Goal: Transaction & Acquisition: Purchase product/service

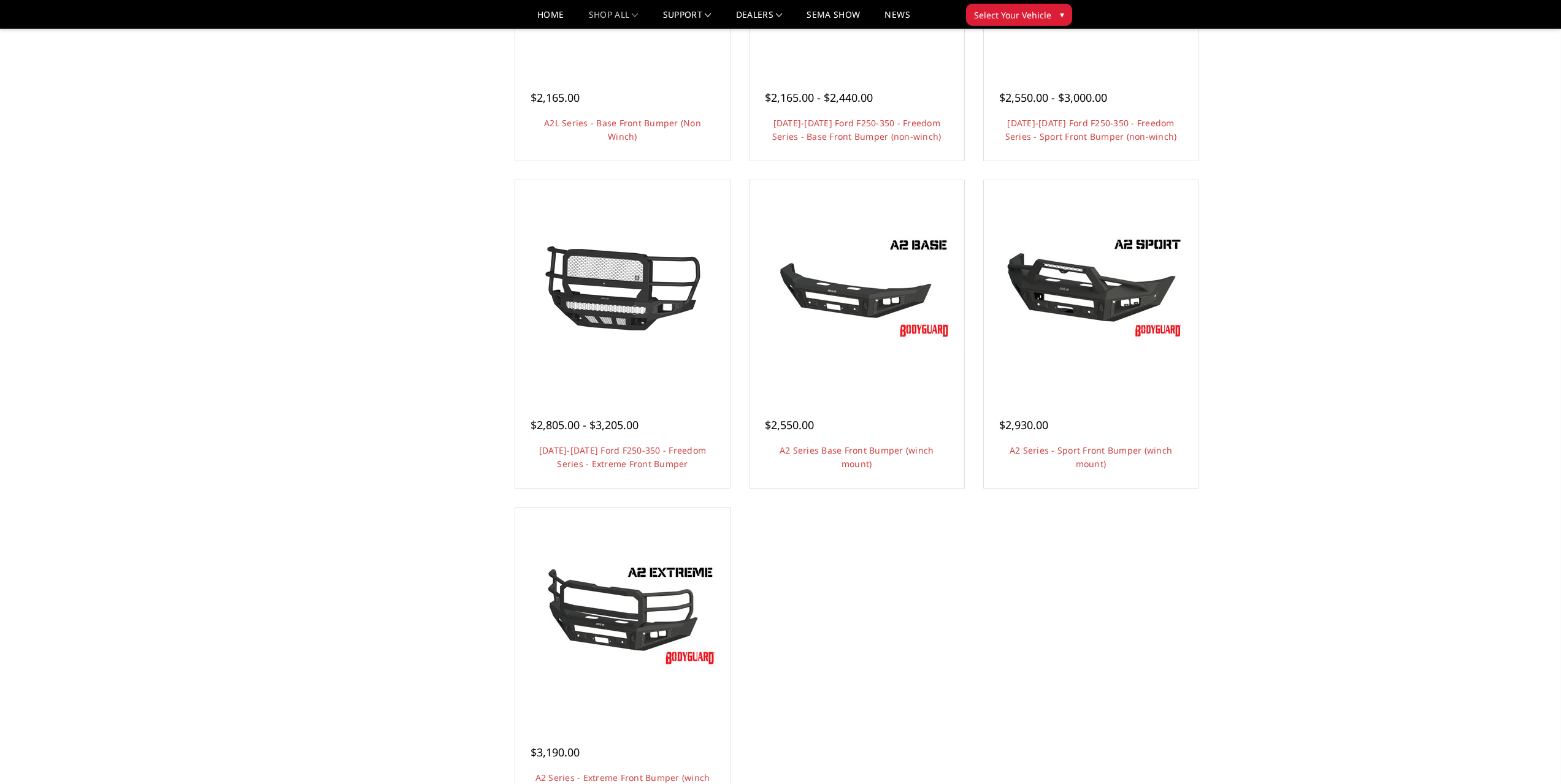
scroll to position [429, 0]
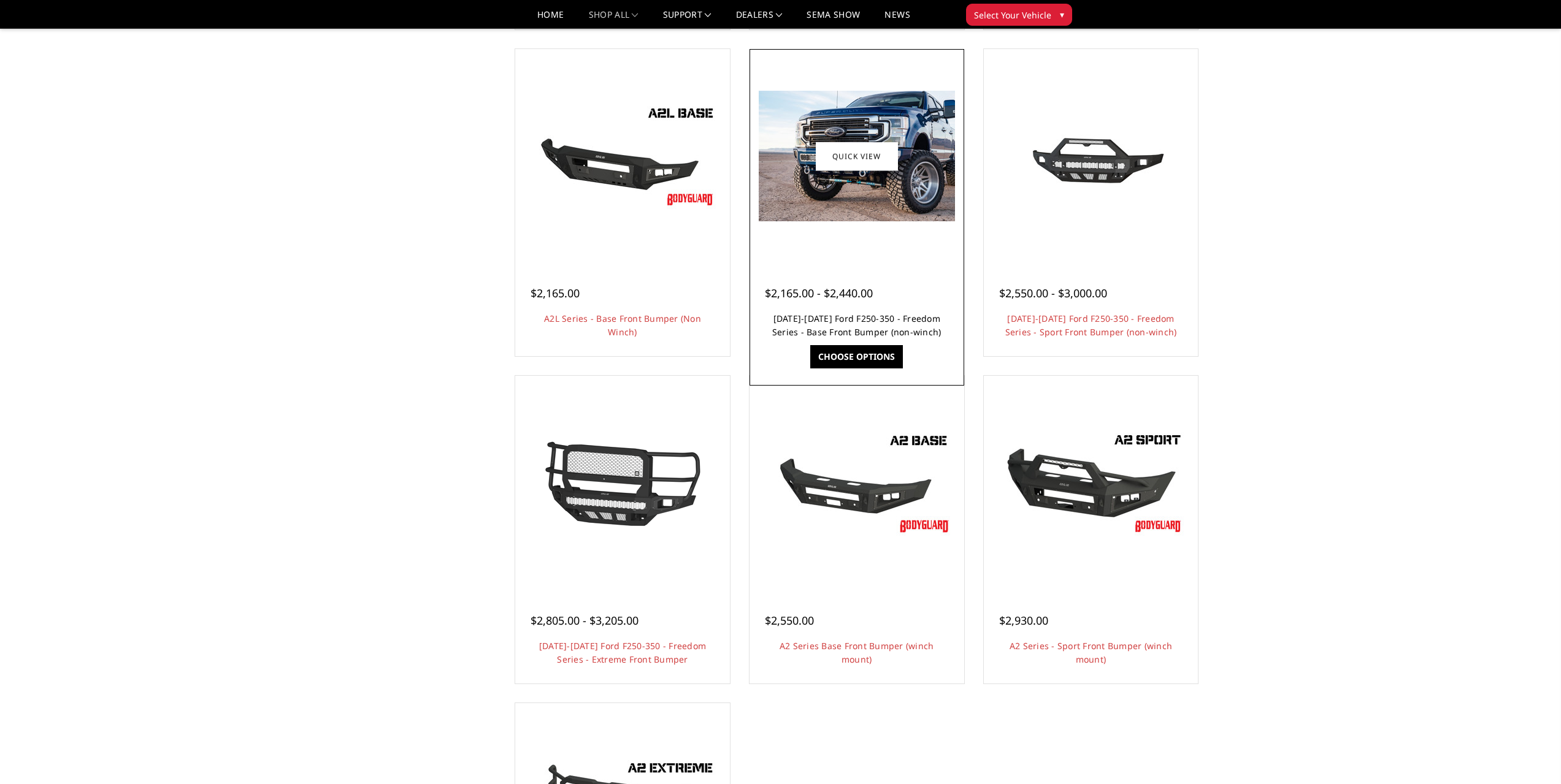
click at [848, 316] on link "[DATE]-[DATE] Ford F250-350 - Freedom Series - Base Front Bumper (non-winch)" at bounding box center [857, 325] width 169 height 25
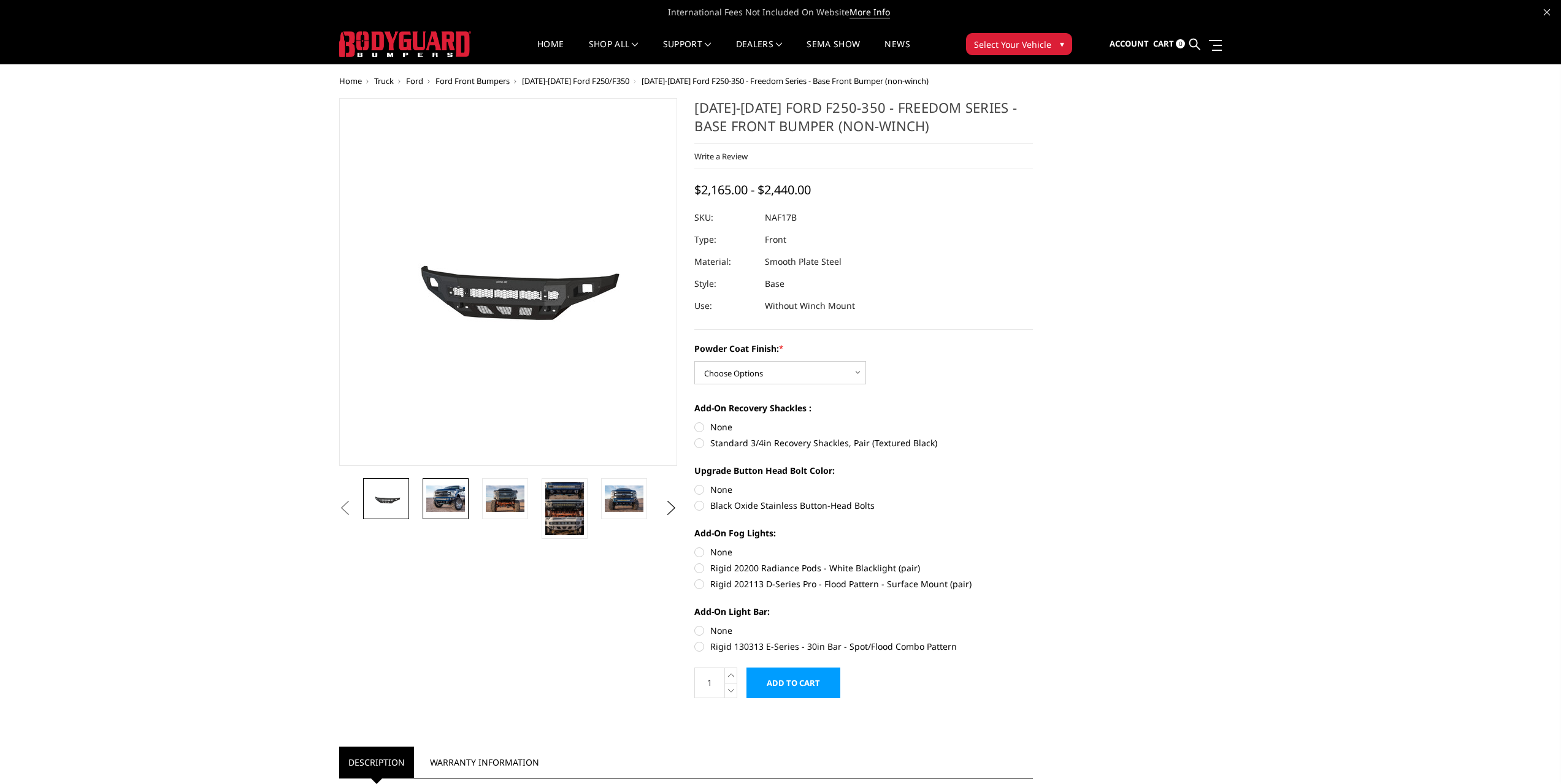
click at [456, 497] on img at bounding box center [445, 499] width 39 height 26
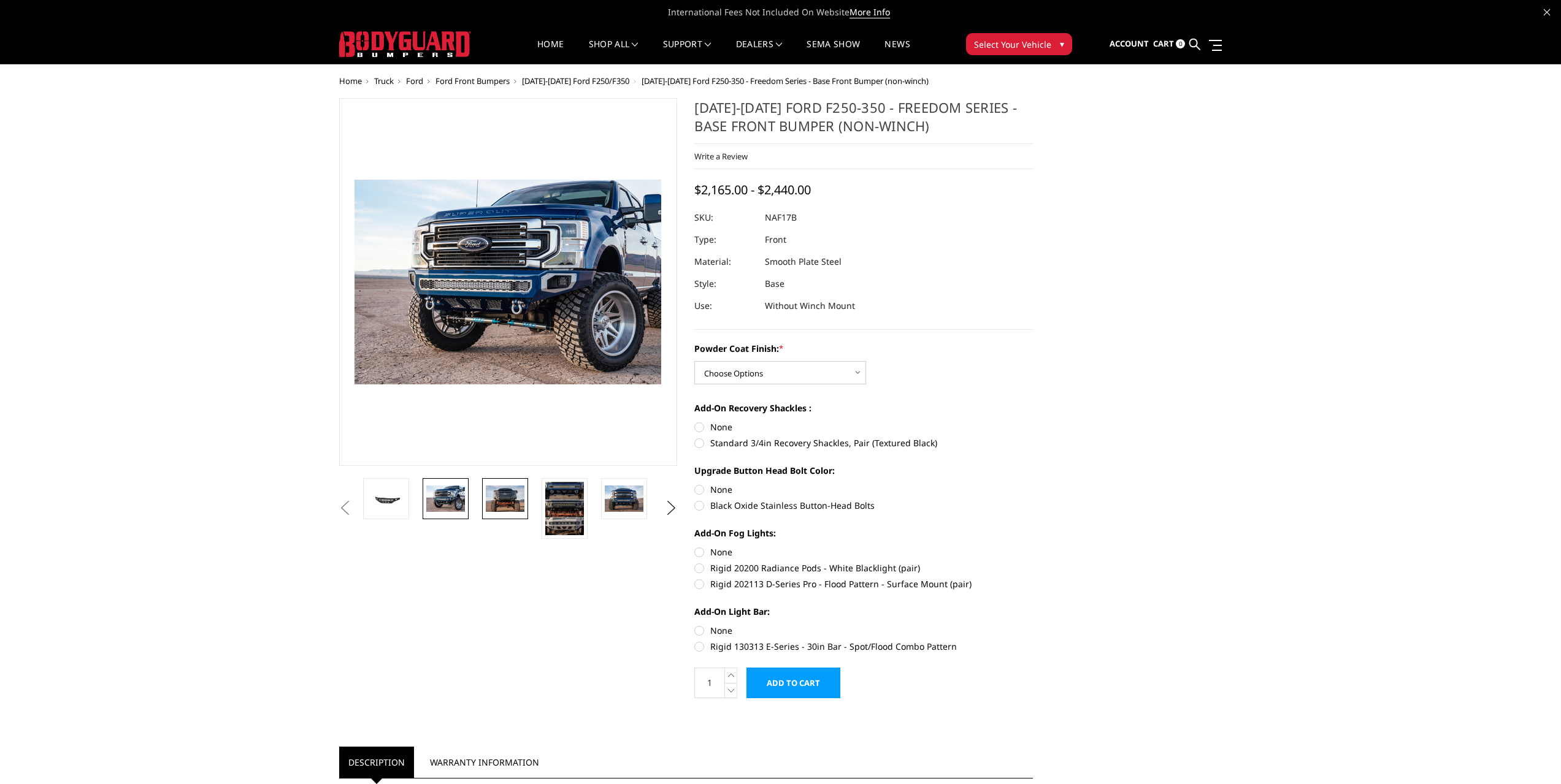
click at [505, 502] on img at bounding box center [505, 499] width 39 height 26
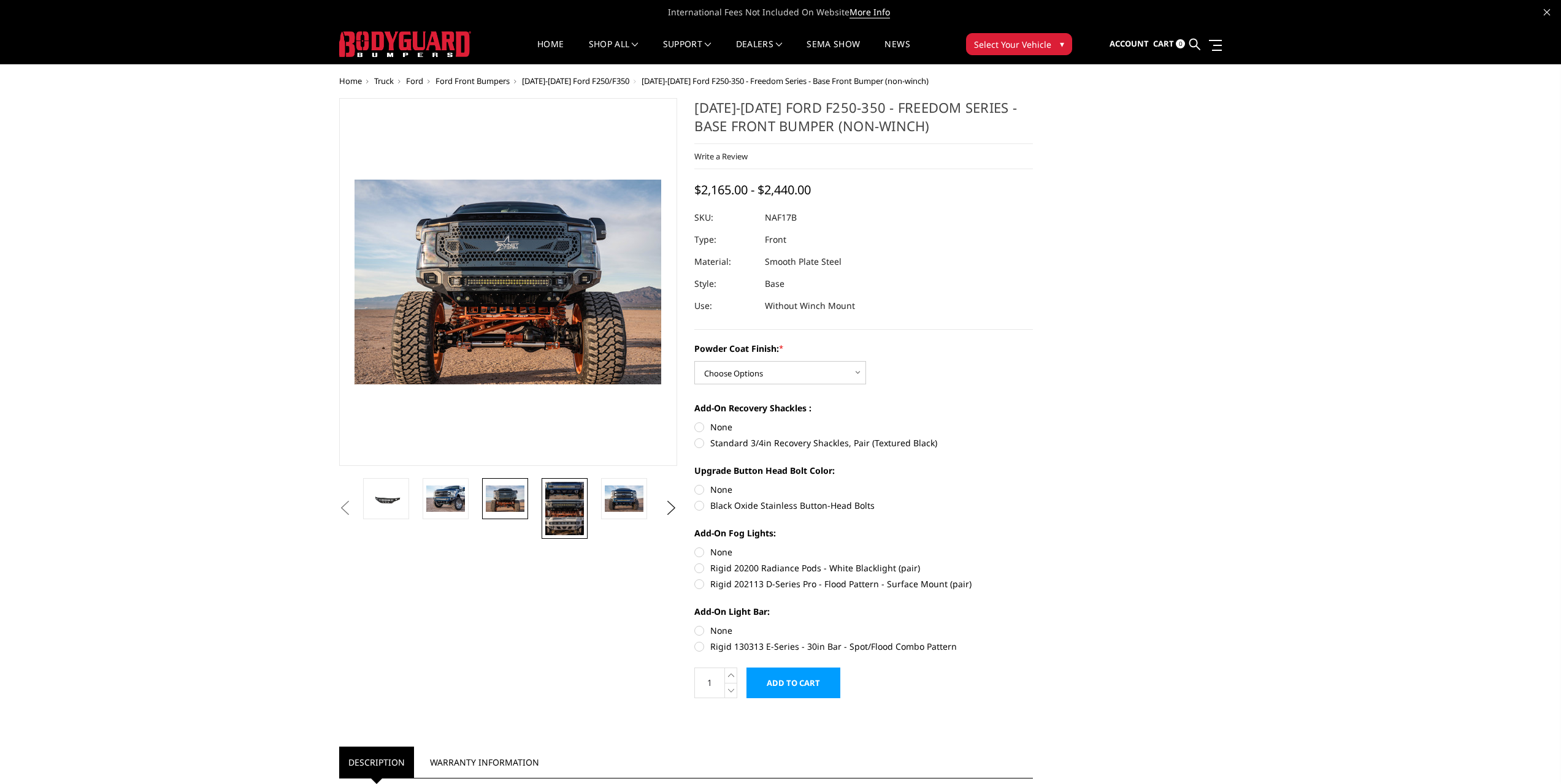
click at [563, 511] on img at bounding box center [564, 509] width 39 height 54
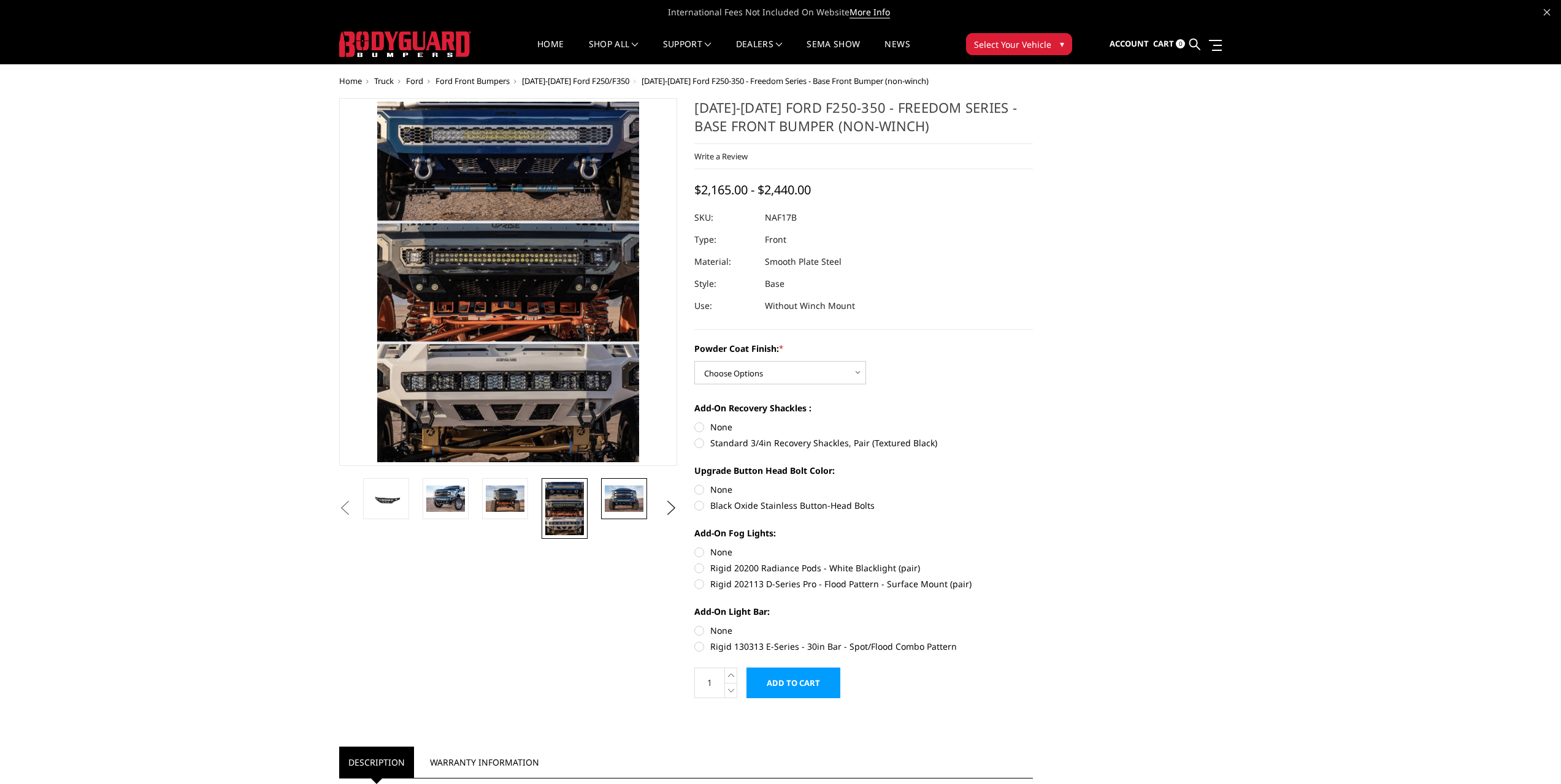
click at [623, 503] on img at bounding box center [623, 499] width 39 height 26
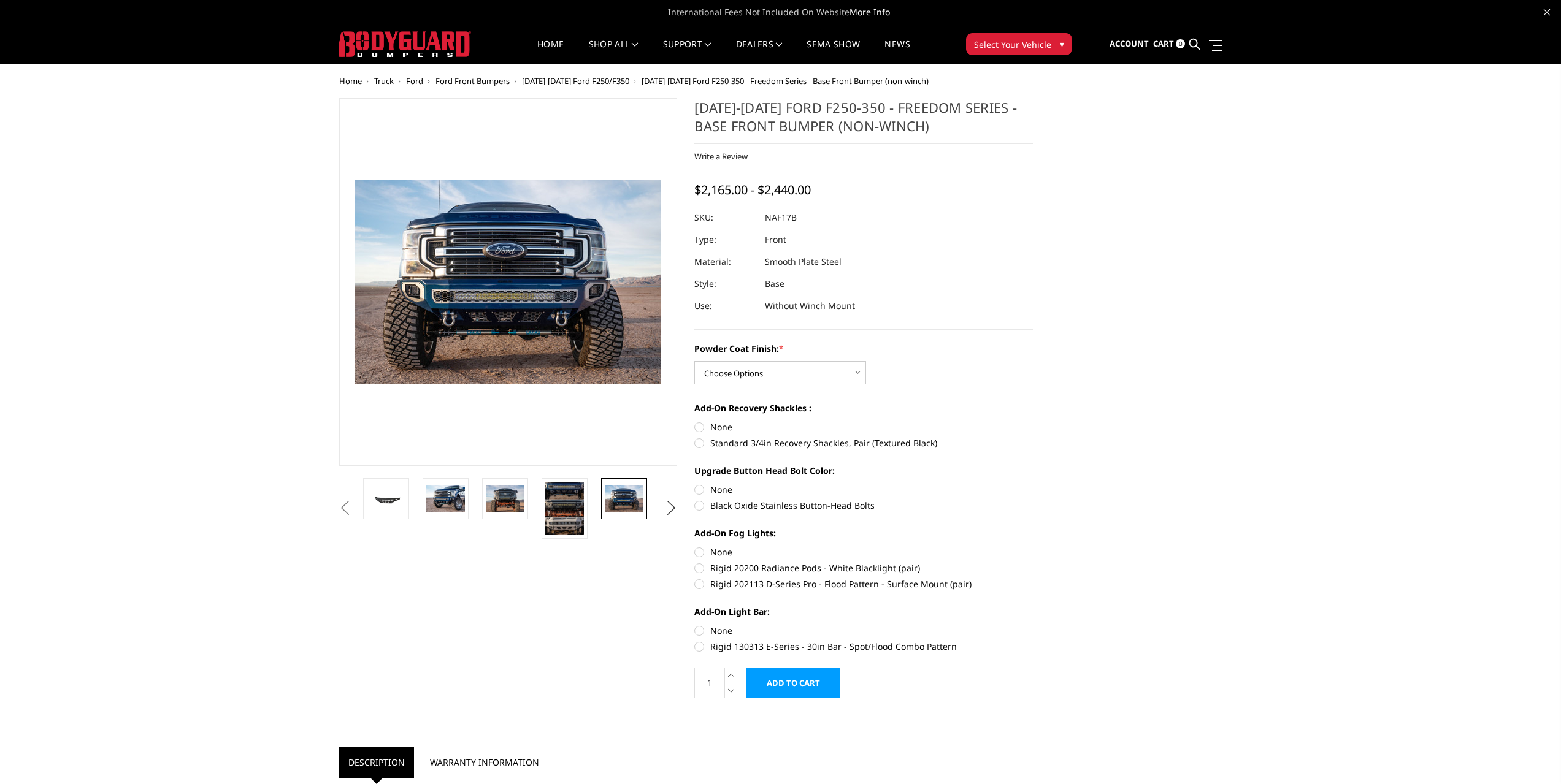
click at [669, 505] on button "Next" at bounding box center [671, 508] width 19 height 19
click at [618, 498] on img at bounding box center [623, 499] width 39 height 26
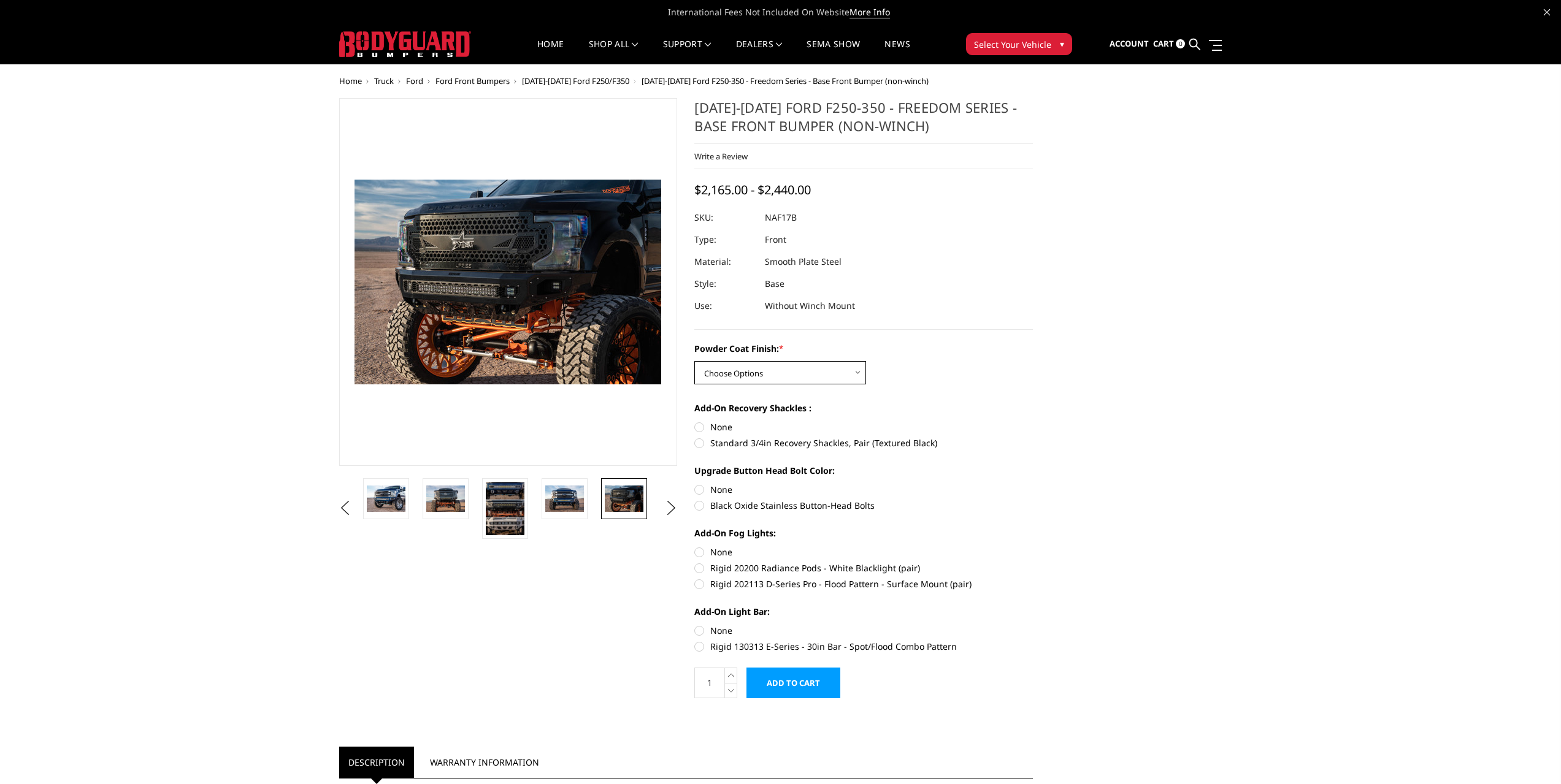
click at [856, 373] on select "Choose Options Bare Metal Texture Black Powder Coat" at bounding box center [780, 372] width 172 height 23
click at [350, 515] on button "Previous" at bounding box center [345, 508] width 19 height 19
click at [345, 514] on button "Previous" at bounding box center [345, 508] width 19 height 19
click at [355, 501] on button "Previous" at bounding box center [345, 508] width 19 height 19
click at [390, 497] on img at bounding box center [386, 499] width 39 height 19
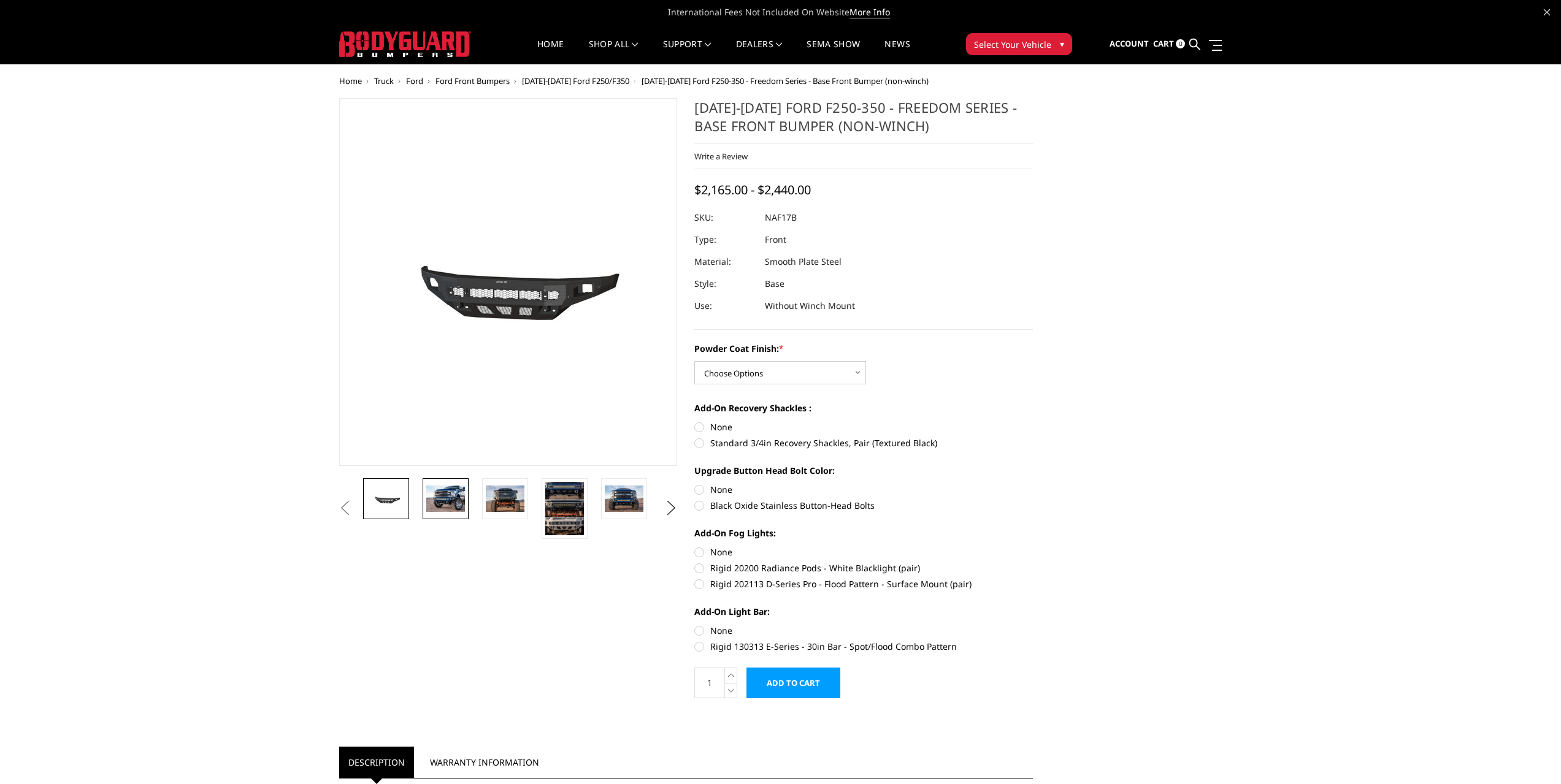
click at [460, 503] on img at bounding box center [445, 499] width 39 height 26
